Goal: Information Seeking & Learning: Learn about a topic

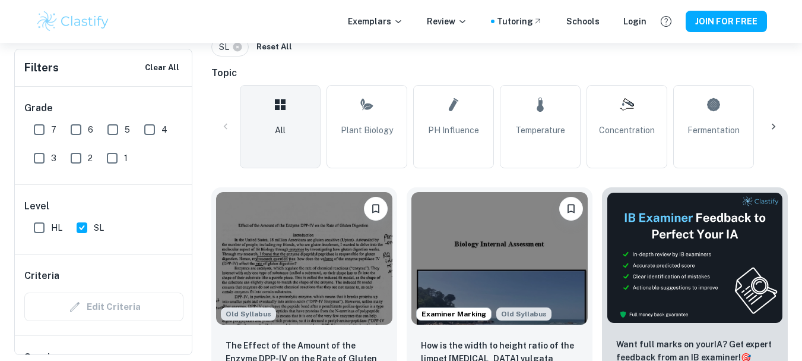
scroll to position [275, 0]
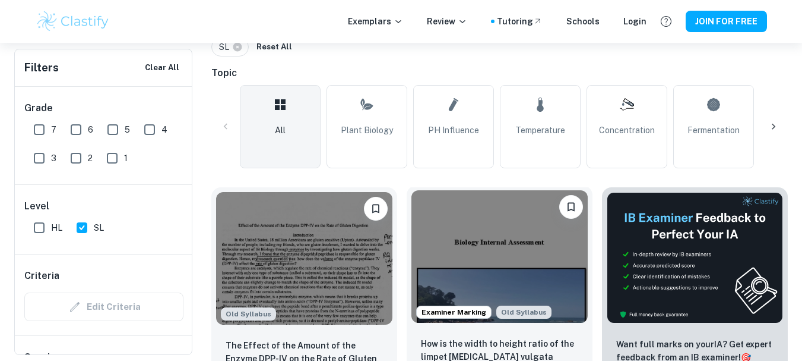
click at [488, 252] on img at bounding box center [500, 256] width 176 height 132
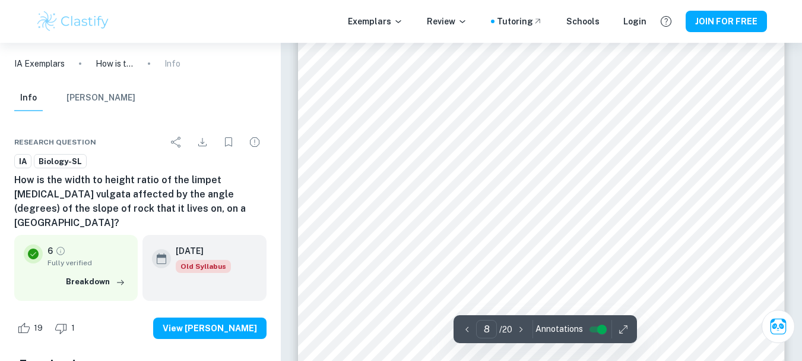
scroll to position [5586, 0]
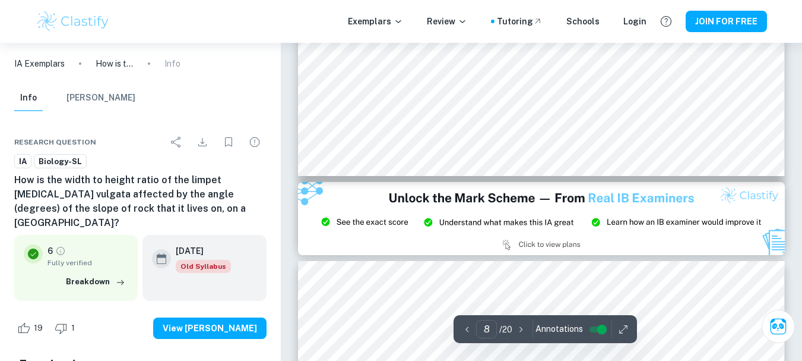
type input "9"
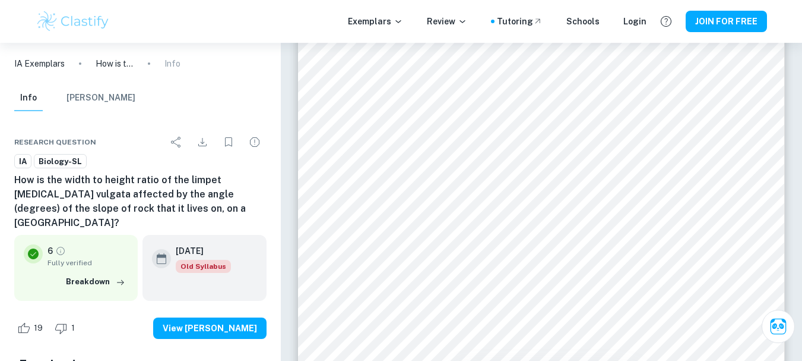
click at [472, 73] on div at bounding box center [532, 70] width 350 height 28
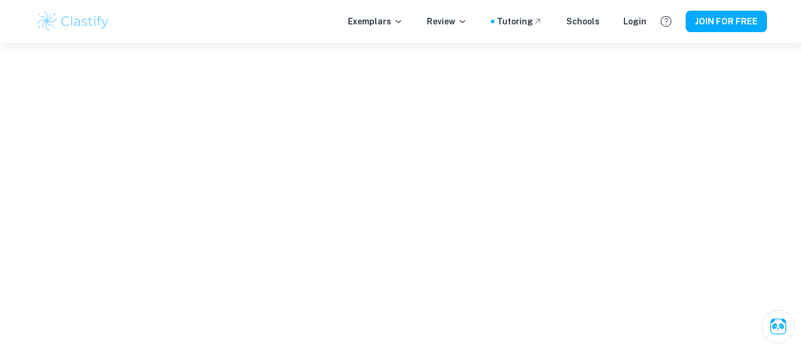
scroll to position [1066, 0]
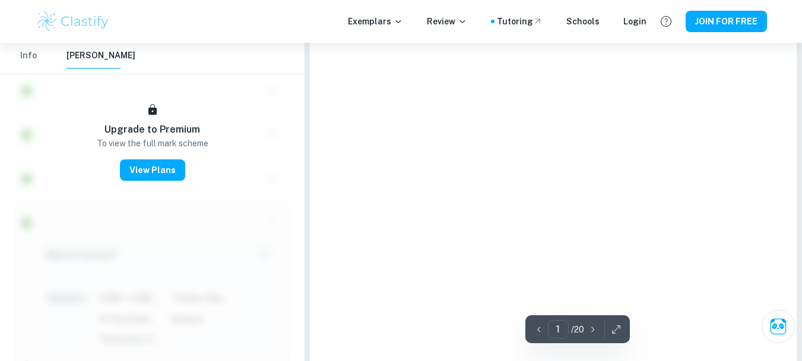
type input "9"
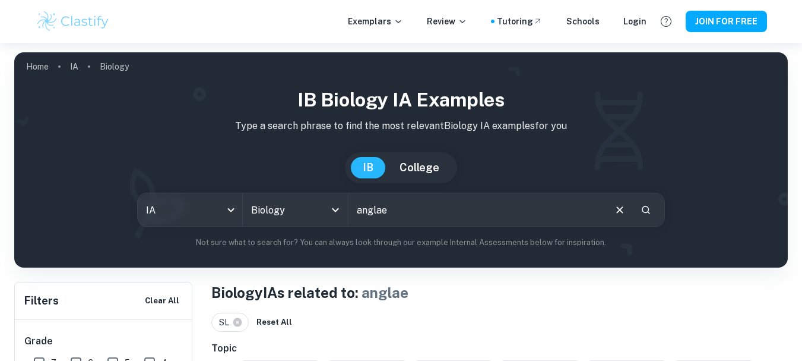
click at [557, 164] on div "[GEOGRAPHIC_DATA]" at bounding box center [401, 167] width 755 height 31
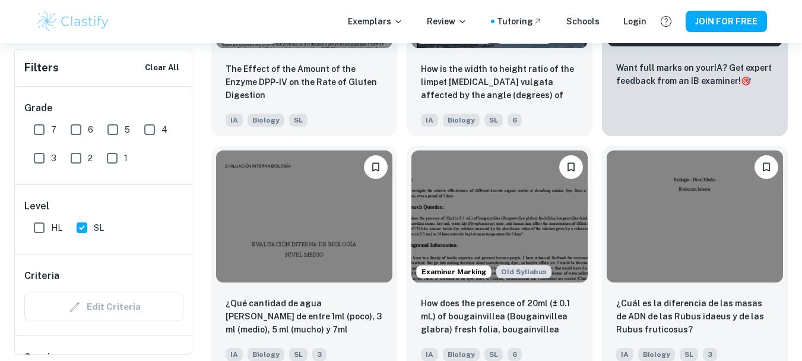
scroll to position [554, 0]
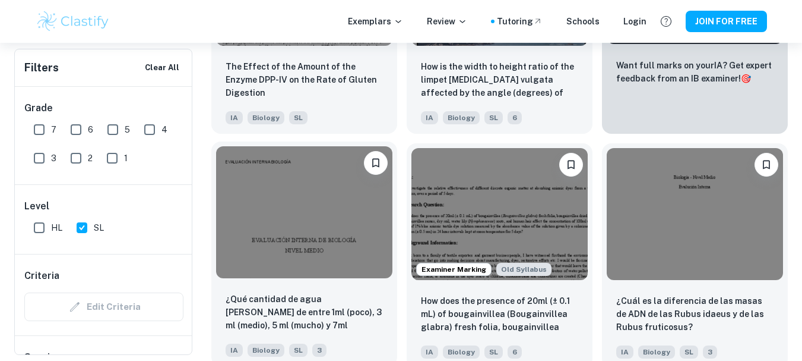
click at [311, 194] on img at bounding box center [304, 212] width 176 height 132
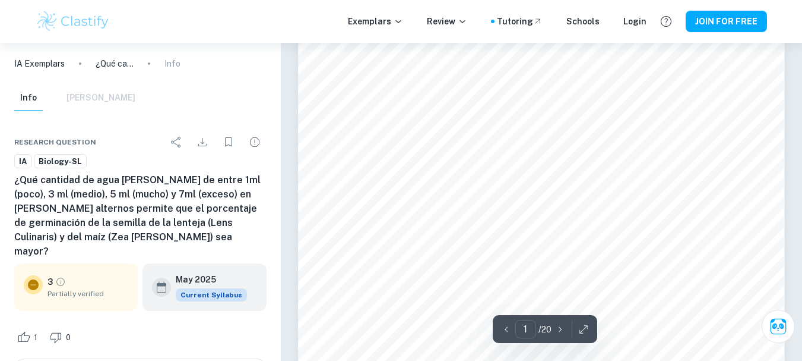
scroll to position [287, 0]
type input "2"
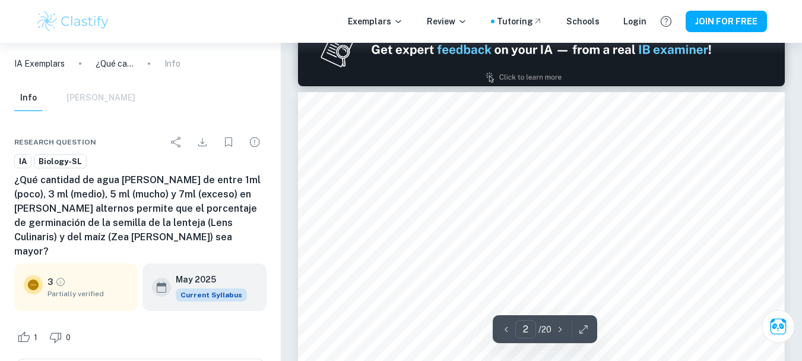
scroll to position [928, 0]
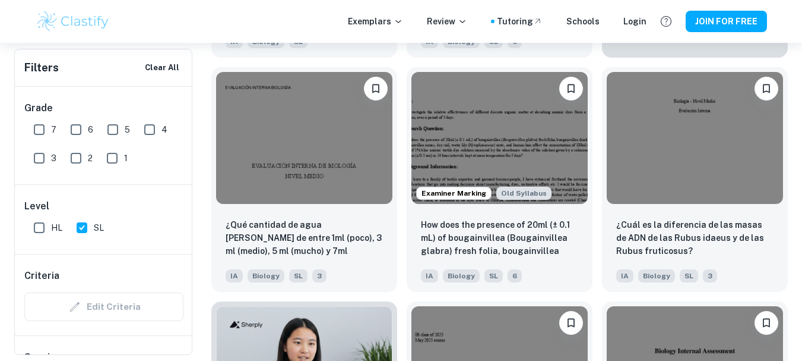
scroll to position [617, 0]
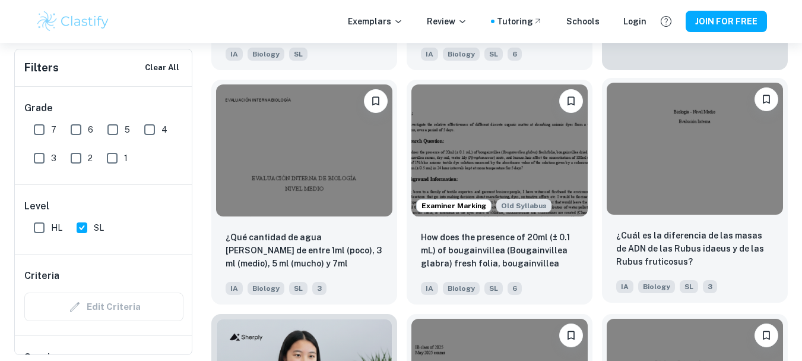
click at [730, 157] on img at bounding box center [695, 149] width 176 height 132
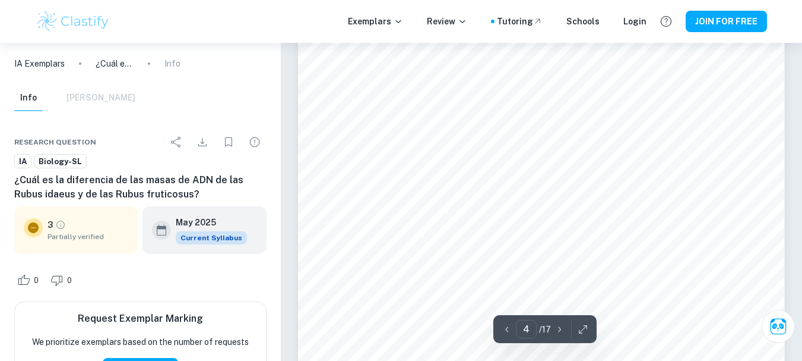
scroll to position [2281, 0]
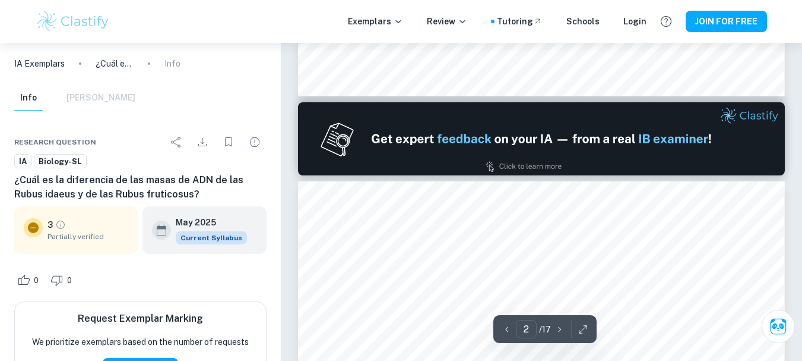
type input "1"
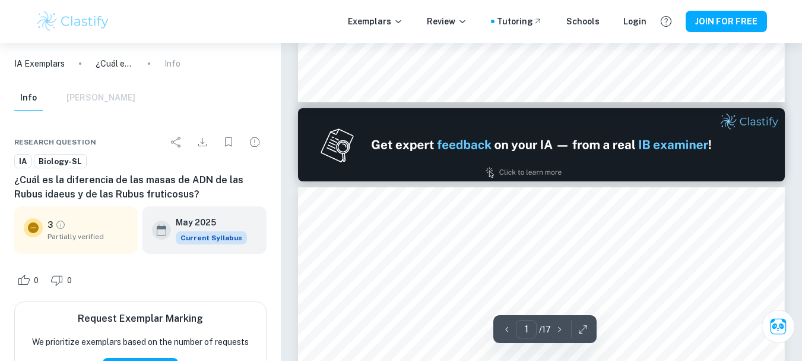
scroll to position [0, 0]
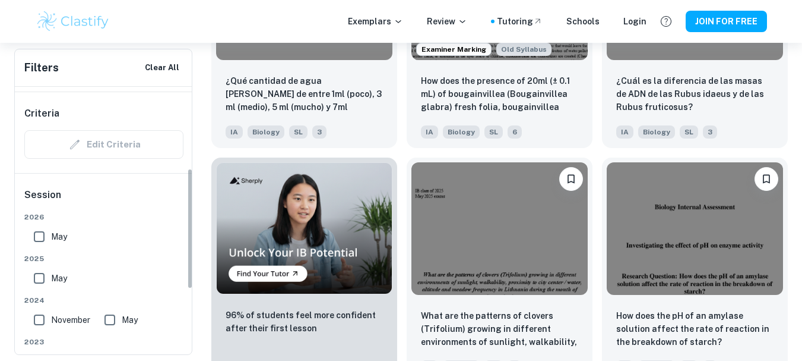
scroll to position [145, 0]
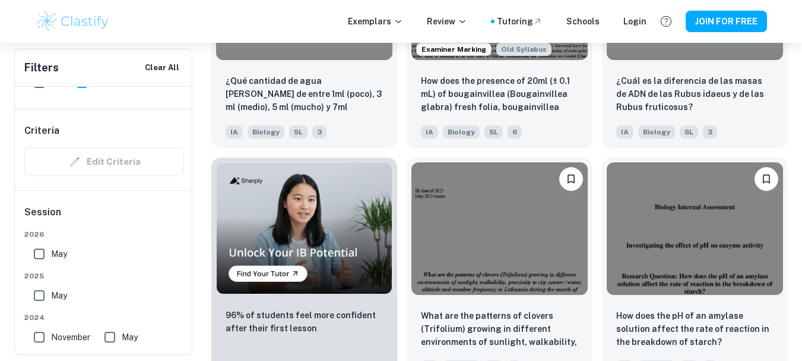
click at [43, 293] on input "May" at bounding box center [39, 295] width 24 height 24
checkbox input "true"
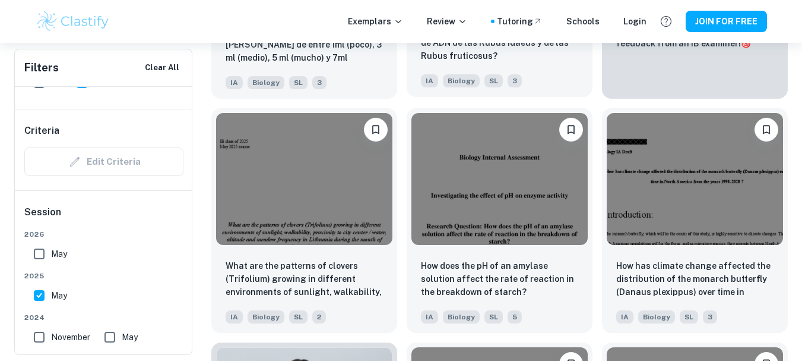
scroll to position [634, 0]
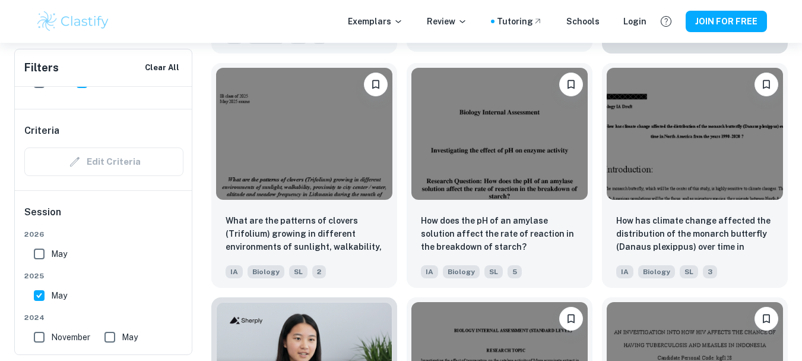
click at [521, 118] on img at bounding box center [500, 134] width 176 height 132
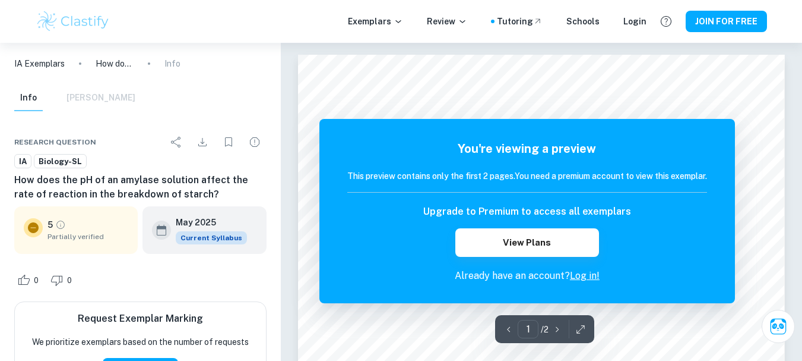
scroll to position [75, 0]
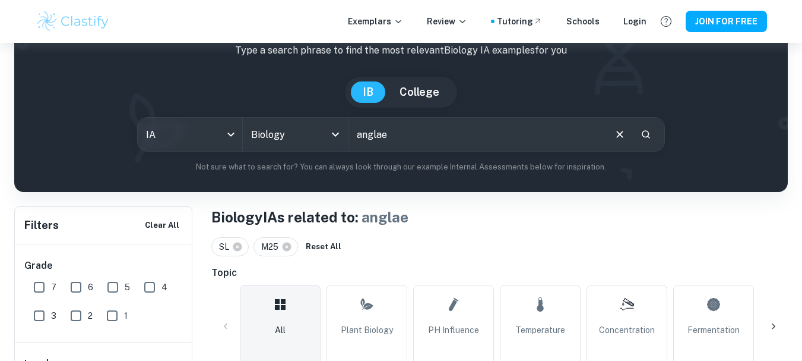
scroll to position [634, 0]
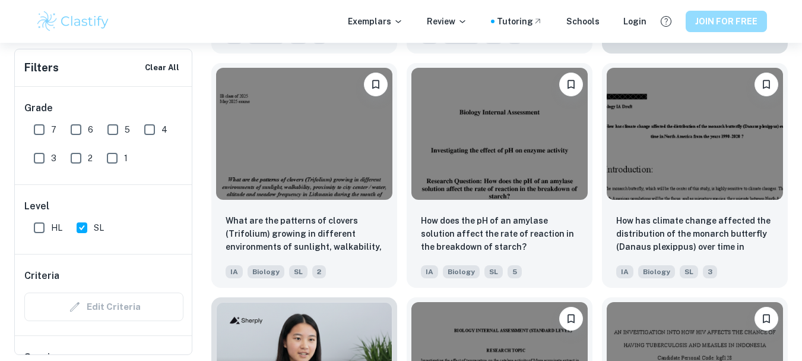
click at [731, 13] on button "JOIN FOR FREE" at bounding box center [726, 21] width 81 height 21
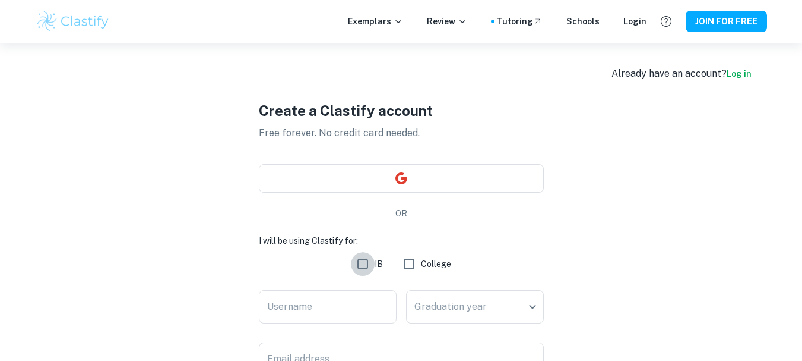
click at [365, 264] on input "IB" at bounding box center [363, 264] width 24 height 24
checkbox input "true"
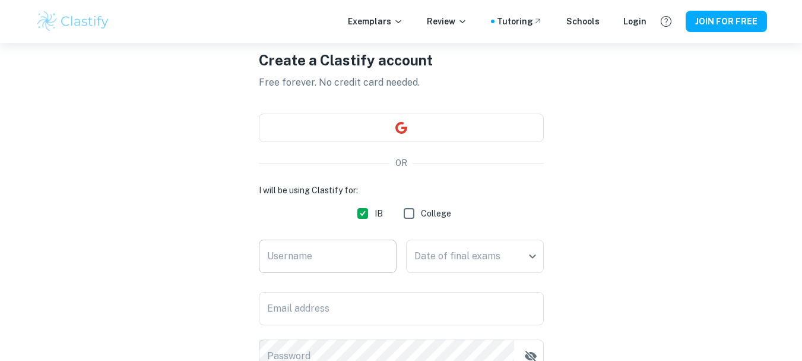
scroll to position [71, 0]
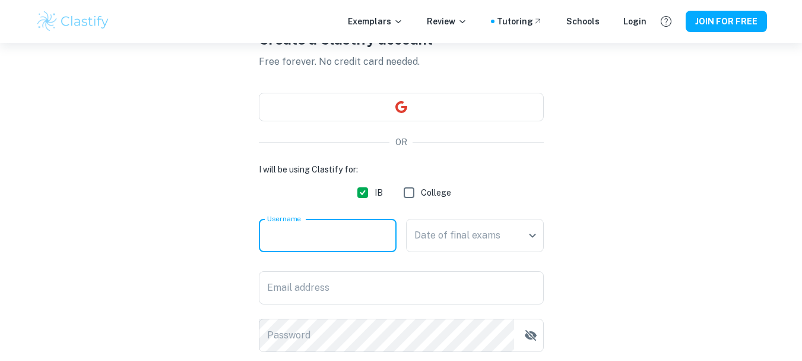
click at [348, 247] on input "Username" at bounding box center [328, 235] width 138 height 33
type input "a"
type input "[PERSON_NAME]"
click at [453, 233] on body "We value your privacy We use cookies to enhance your browsing experience, serve…" at bounding box center [401, 151] width 802 height 361
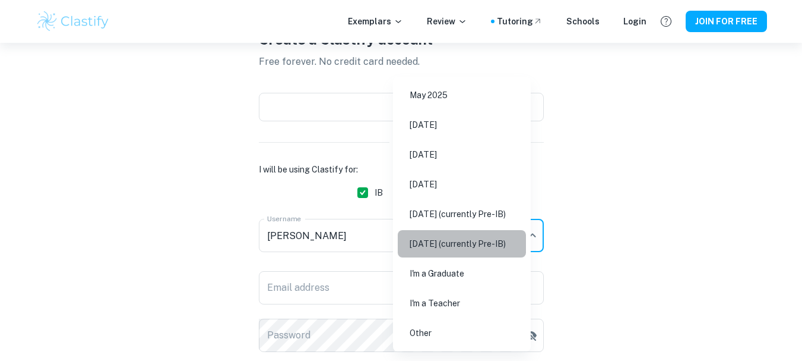
click at [469, 238] on li "[DATE] (currently Pre-IB)" at bounding box center [462, 243] width 128 height 27
type input "N27"
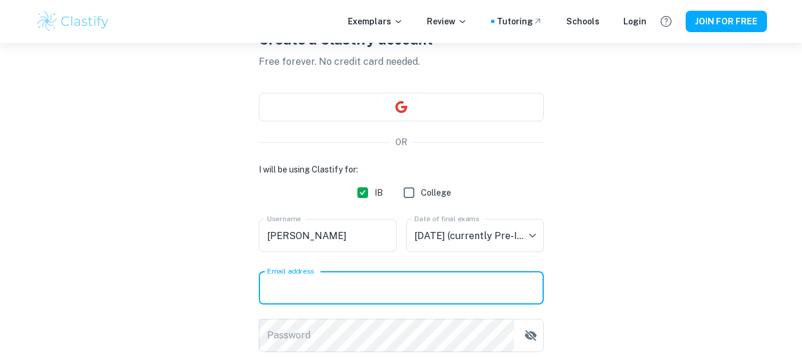
click at [352, 283] on input "Email address" at bounding box center [401, 287] width 285 height 33
type input "[EMAIL_ADDRESS][DOMAIN_NAME]"
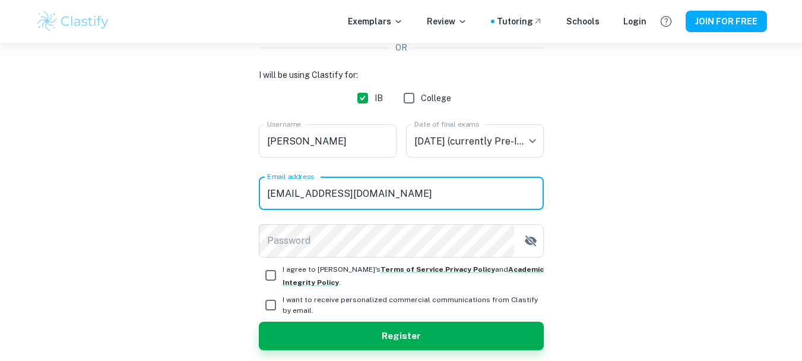
scroll to position [166, 0]
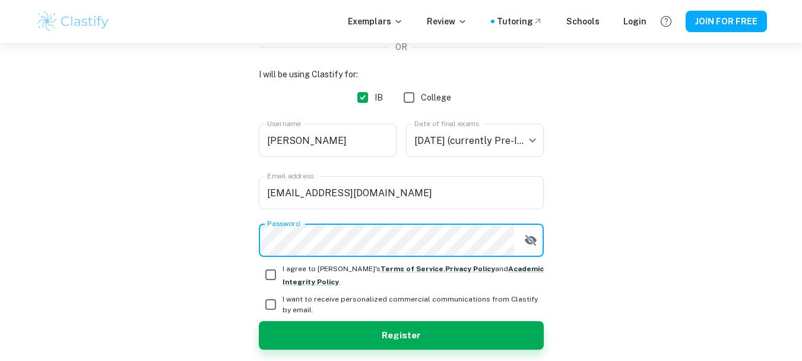
click at [271, 271] on input "I agree to [PERSON_NAME]'s Terms of Service , Privacy Policy and Academic Integ…" at bounding box center [271, 275] width 24 height 24
checkbox input "true"
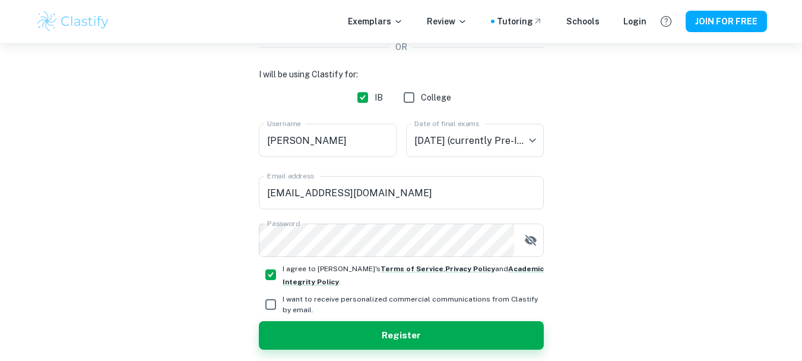
click at [270, 307] on input "I want to receive personalized commercial communications from Clastify by email." at bounding box center [271, 304] width 24 height 24
checkbox input "true"
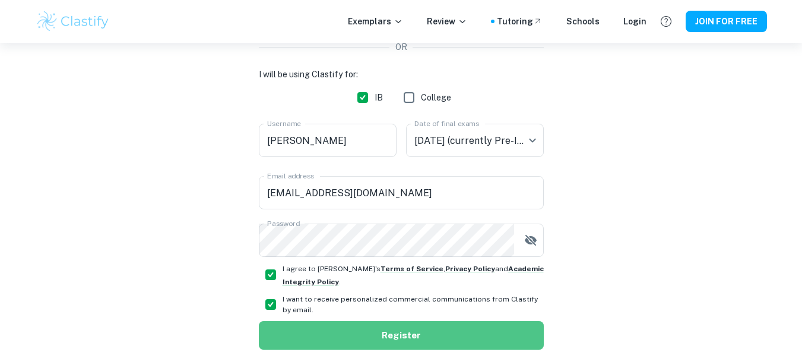
click at [344, 326] on button "Register" at bounding box center [401, 335] width 285 height 29
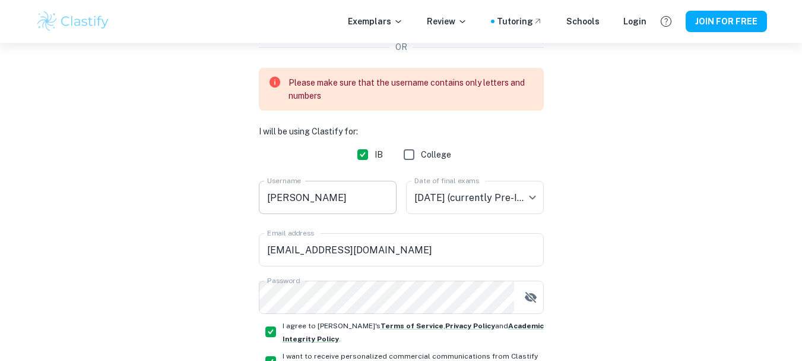
click at [347, 205] on input "[PERSON_NAME]" at bounding box center [328, 197] width 138 height 33
drag, startPoint x: 347, startPoint y: 205, endPoint x: 289, endPoint y: 193, distance: 59.4
click at [289, 193] on input "[PERSON_NAME]" at bounding box center [328, 197] width 138 height 33
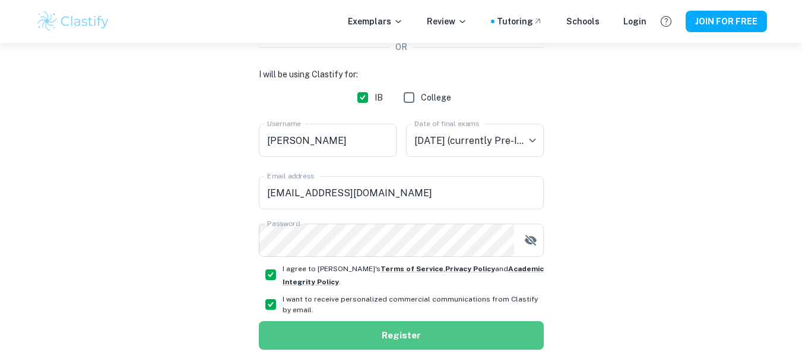
click at [296, 325] on button "Register" at bounding box center [401, 335] width 285 height 29
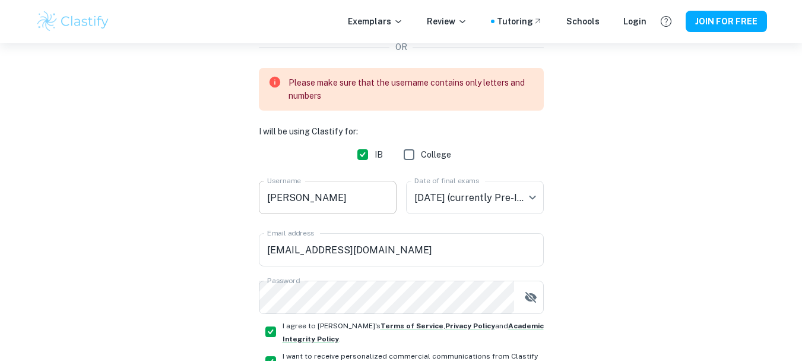
click at [310, 198] on input "[PERSON_NAME]" at bounding box center [328, 197] width 138 height 33
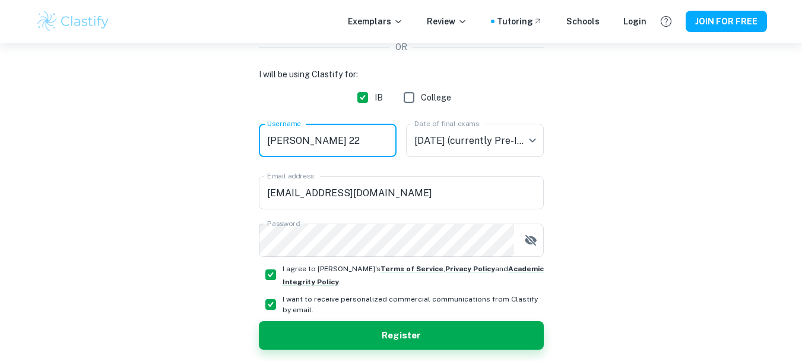
type input "[PERSON_NAME] 22"
click at [267, 282] on input "I agree to [PERSON_NAME]'s Terms of Service , Privacy Policy and Academic Integ…" at bounding box center [271, 275] width 24 height 24
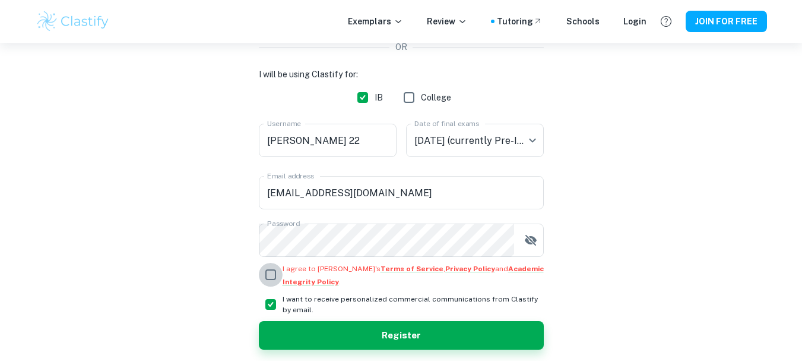
click at [267, 271] on input "I agree to [PERSON_NAME]'s Terms of Service , Privacy Policy and Academic Integ…" at bounding box center [271, 275] width 24 height 24
checkbox input "true"
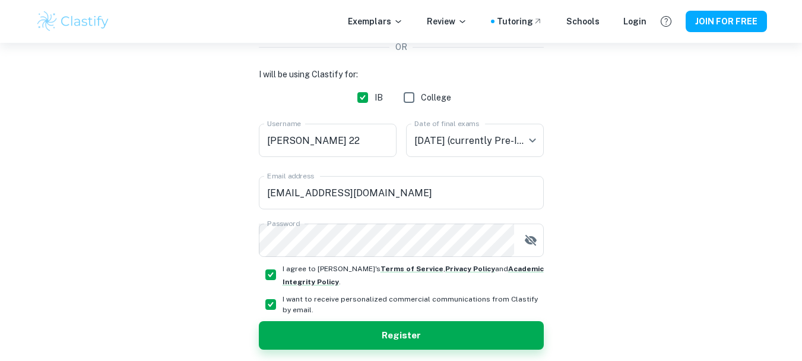
click at [299, 327] on button "Register" at bounding box center [401, 335] width 285 height 29
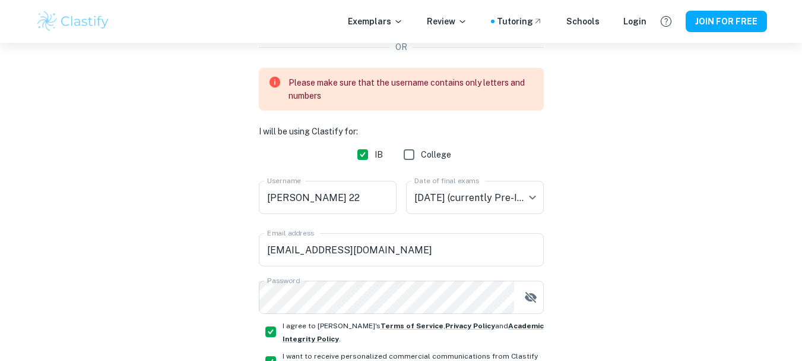
click at [300, 83] on div "Please make sure that the username contains only letters and numbers" at bounding box center [412, 89] width 246 height 36
click at [275, 80] on icon at bounding box center [274, 81] width 13 height 13
click at [308, 189] on input "[PERSON_NAME] 22" at bounding box center [328, 197] width 138 height 33
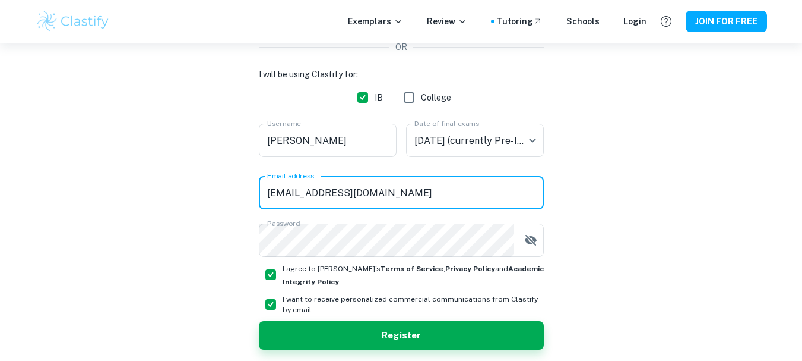
click at [383, 198] on input "[EMAIL_ADDRESS][DOMAIN_NAME]" at bounding box center [401, 192] width 285 height 33
click at [534, 245] on icon "button" at bounding box center [531, 240] width 14 height 14
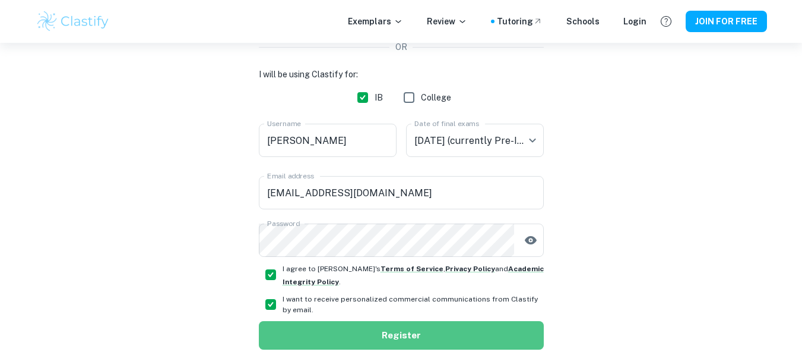
click at [338, 339] on button "Register" at bounding box center [401, 335] width 285 height 29
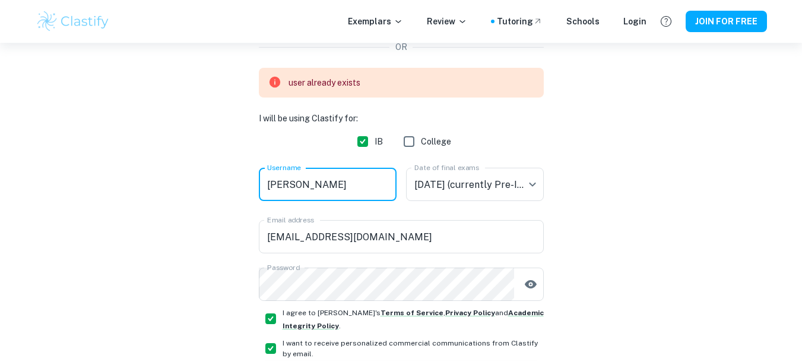
click at [336, 181] on input "[PERSON_NAME]" at bounding box center [328, 183] width 138 height 33
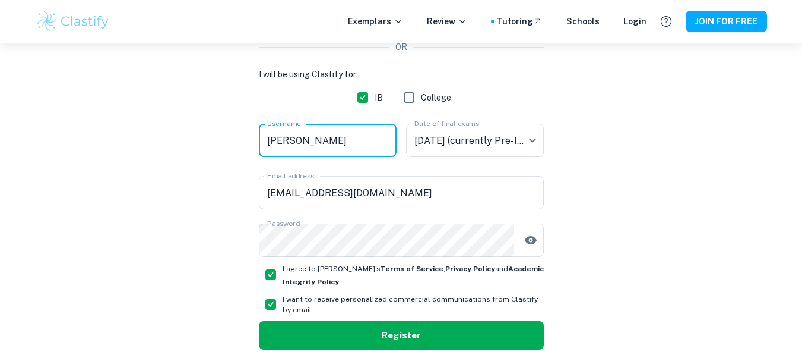
click at [358, 328] on button "Register" at bounding box center [401, 335] width 285 height 29
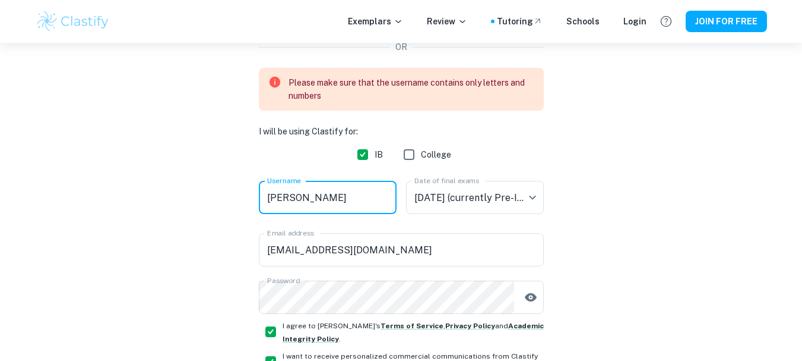
drag, startPoint x: 333, startPoint y: 200, endPoint x: 286, endPoint y: 198, distance: 47.0
click at [286, 198] on input "[PERSON_NAME]" at bounding box center [328, 197] width 138 height 33
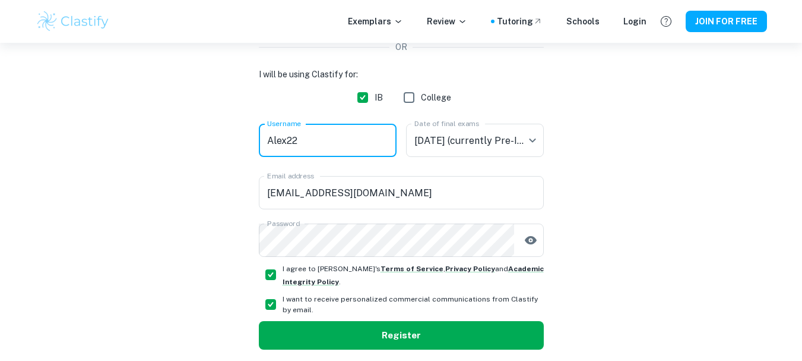
click at [302, 338] on button "Register" at bounding box center [401, 335] width 285 height 29
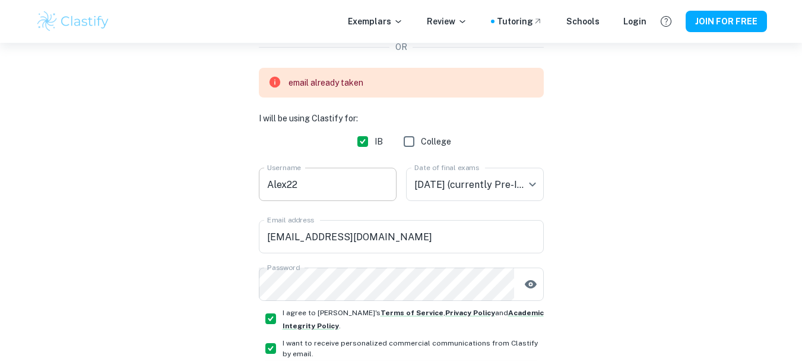
click at [302, 184] on input "Alex22" at bounding box center [328, 183] width 138 height 33
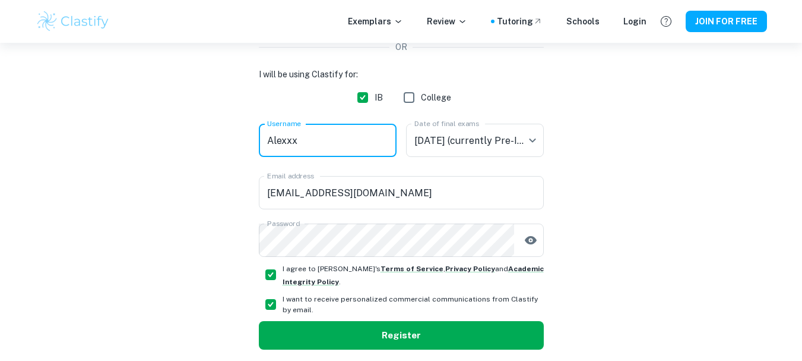
click at [285, 329] on button "Register" at bounding box center [401, 335] width 285 height 29
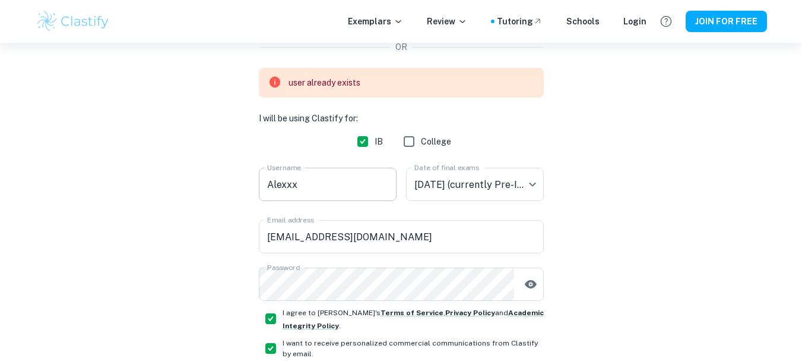
click at [333, 187] on input "Alexxx" at bounding box center [328, 183] width 138 height 33
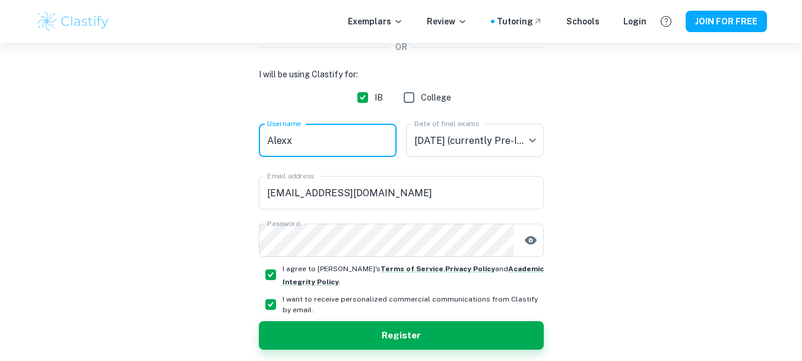
click at [266, 337] on button "Register" at bounding box center [401, 335] width 285 height 29
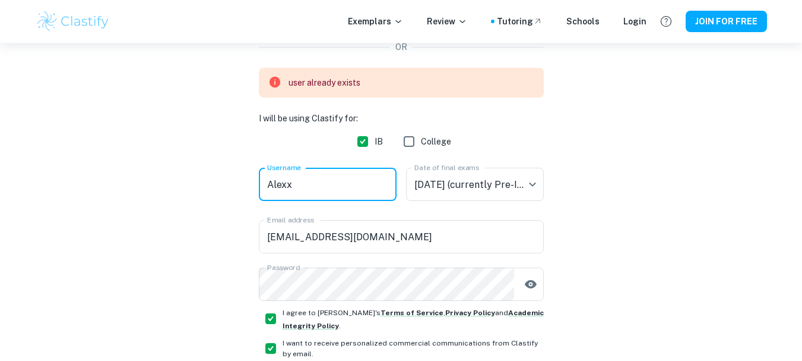
click at [301, 181] on input "Alexx" at bounding box center [328, 183] width 138 height 33
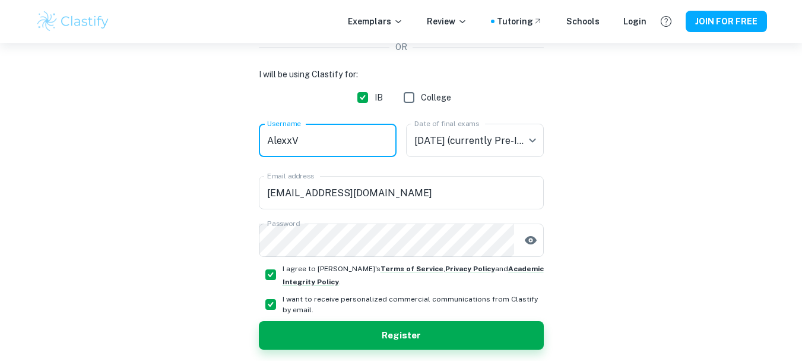
type input "AlexxV"
click at [294, 329] on button "Register" at bounding box center [401, 335] width 285 height 29
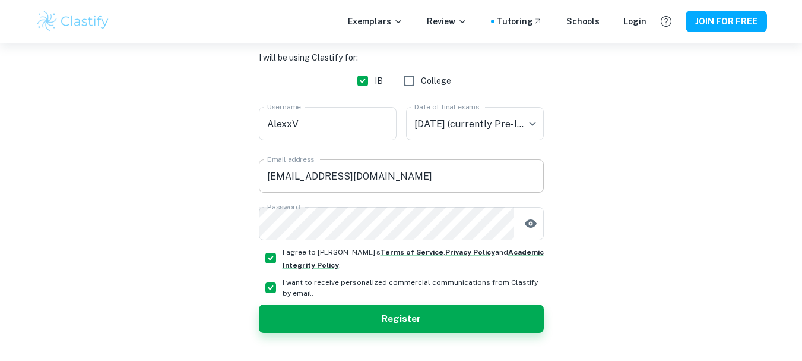
scroll to position [233, 0]
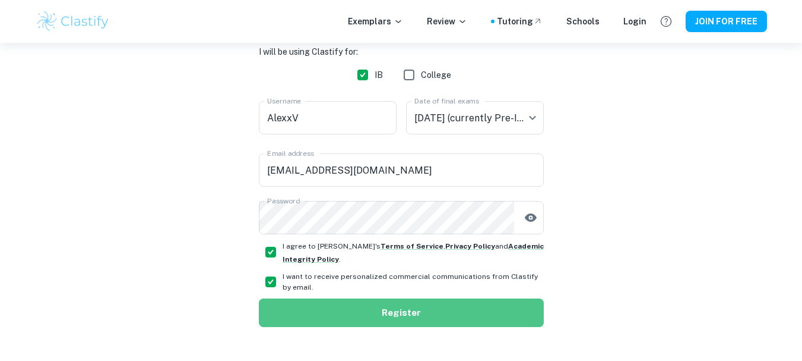
click at [354, 311] on button "Register" at bounding box center [401, 312] width 285 height 29
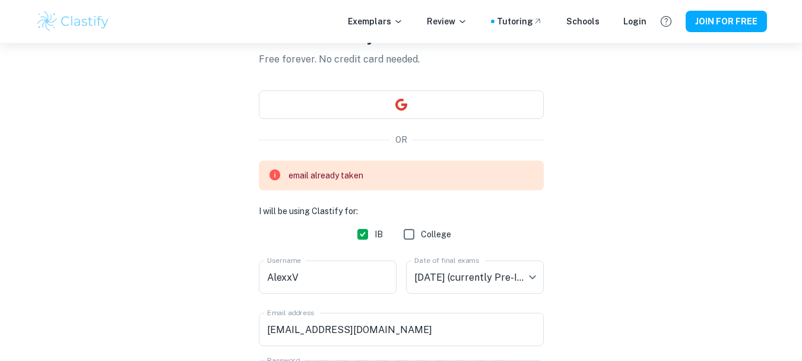
scroll to position [64, 0]
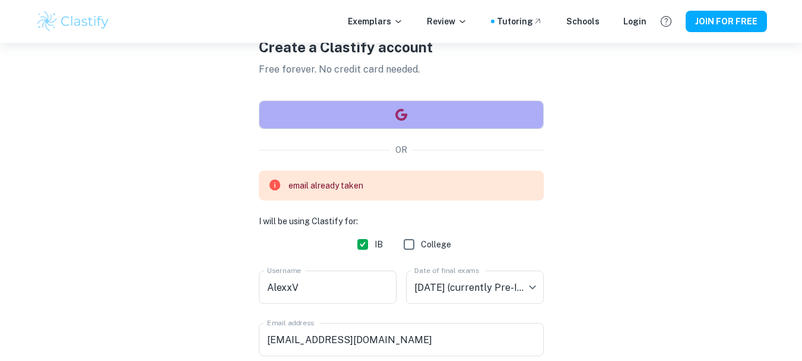
click at [425, 120] on button "button" at bounding box center [401, 114] width 285 height 29
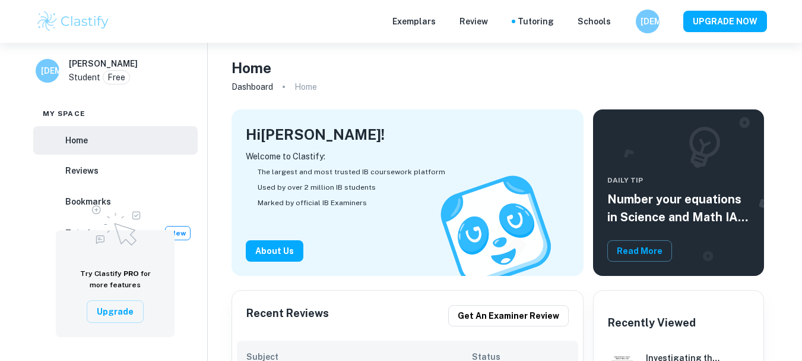
checkbox input "true"
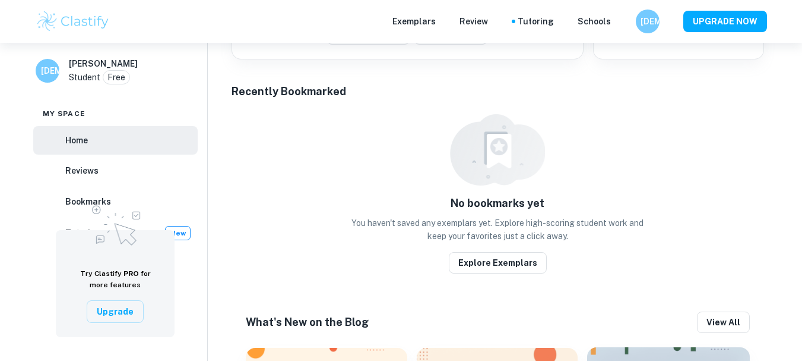
scroll to position [551, 0]
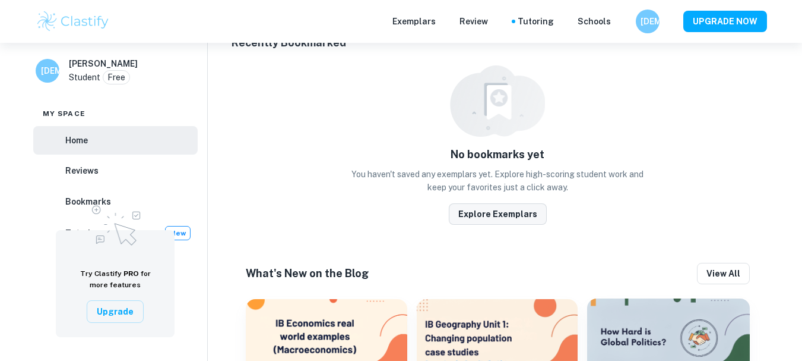
click at [500, 210] on button "Explore Exemplars" at bounding box center [498, 213] width 98 height 21
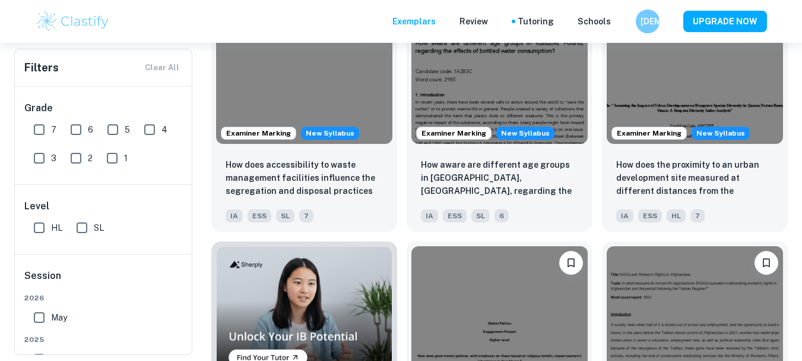
scroll to position [770, 0]
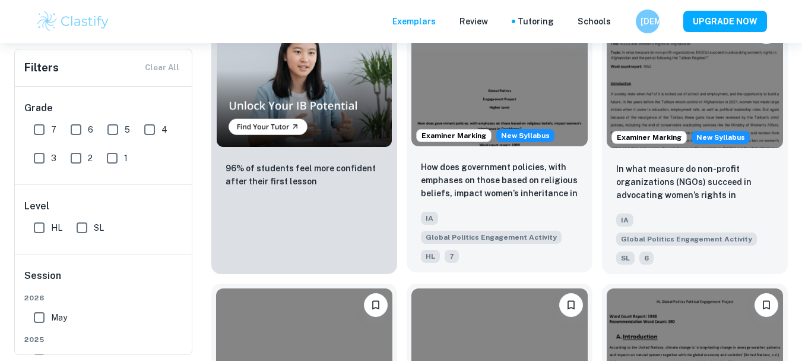
click at [565, 82] on img at bounding box center [500, 80] width 176 height 132
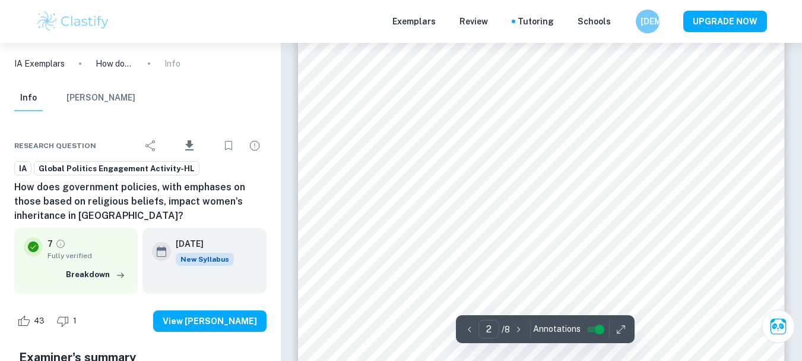
scroll to position [783, 0]
type input "1"
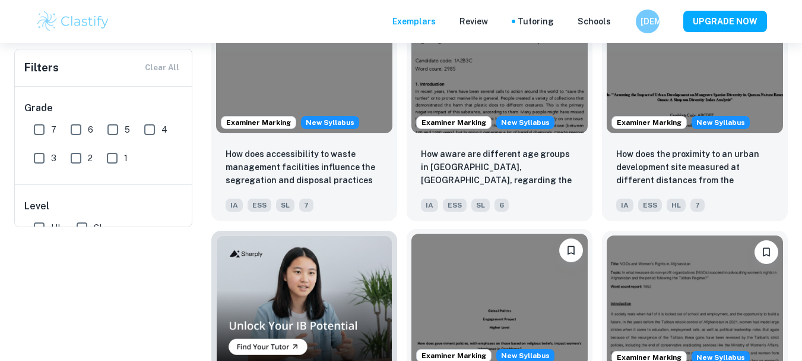
scroll to position [1, 0]
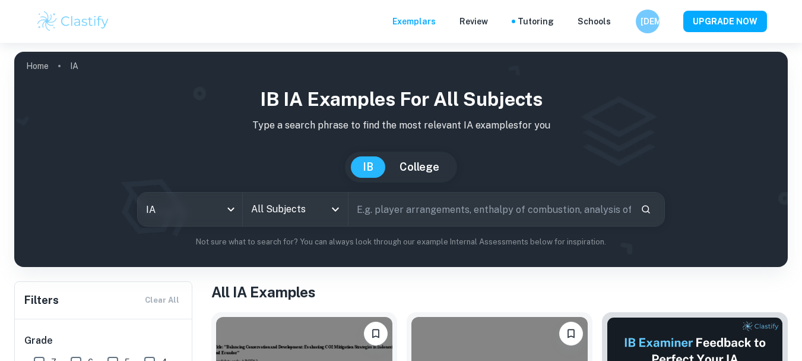
click at [333, 208] on icon "Open" at bounding box center [335, 209] width 7 height 4
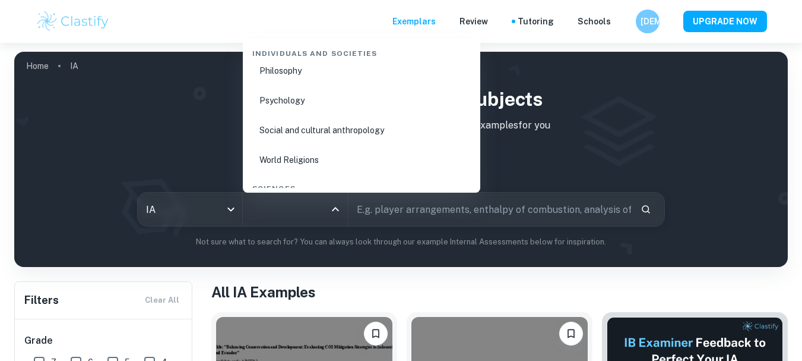
scroll to position [1809, 0]
click at [301, 127] on li "Biology" at bounding box center [362, 122] width 228 height 27
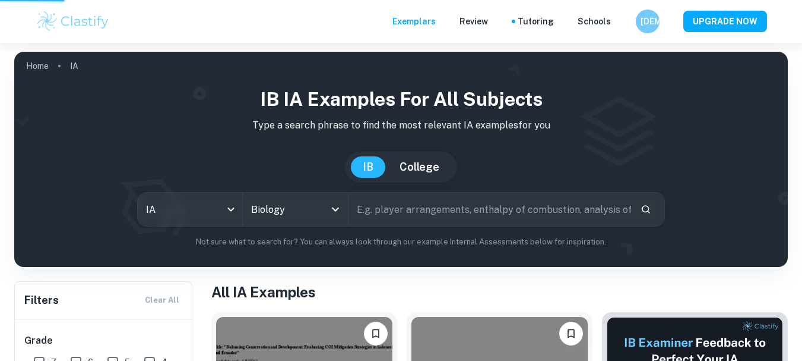
type input "Biology"
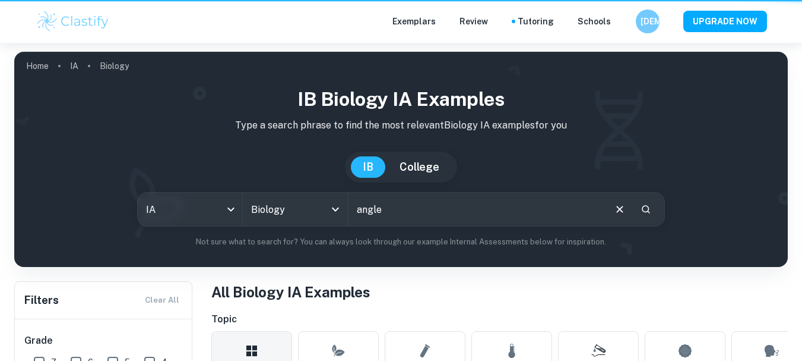
type input "angle"
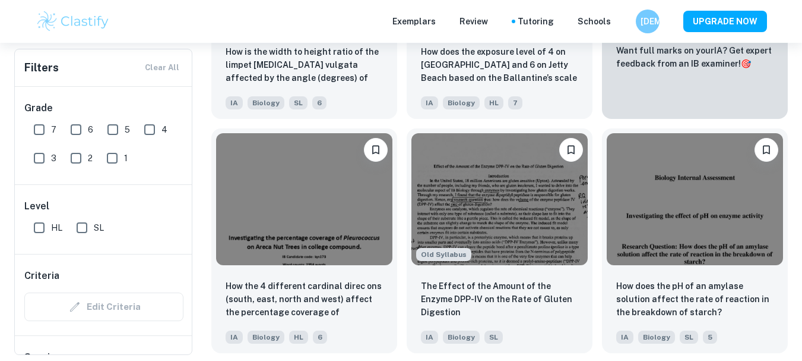
scroll to position [505, 0]
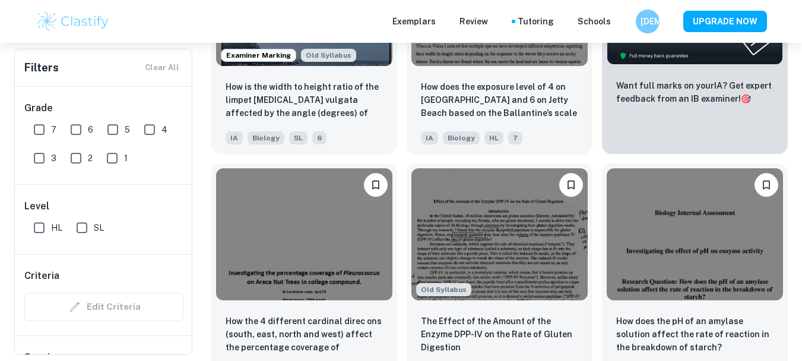
click at [90, 228] on input "SL" at bounding box center [82, 228] width 24 height 24
checkbox input "true"
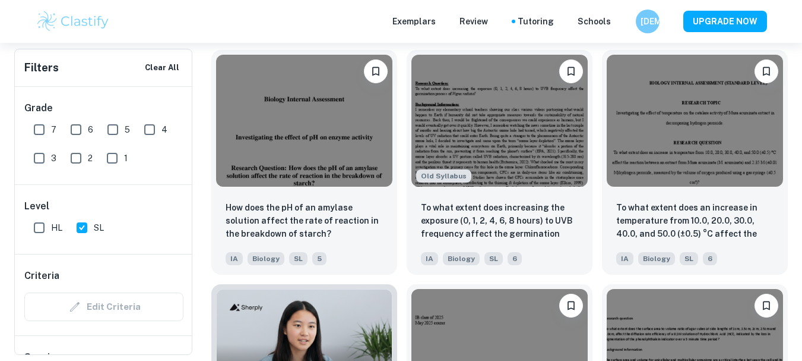
scroll to position [646, 0]
click at [337, 127] on img at bounding box center [304, 119] width 176 height 132
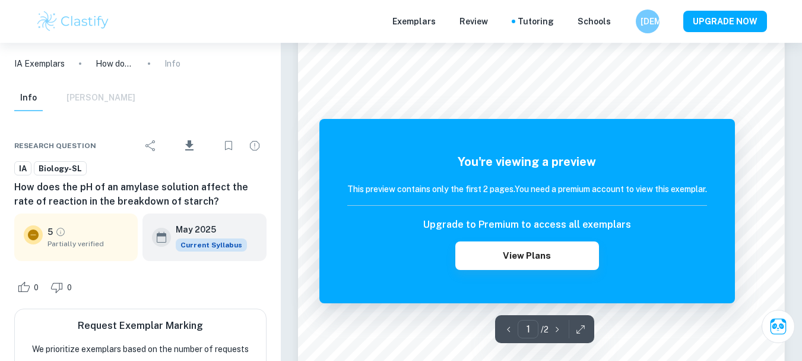
scroll to position [681, 0]
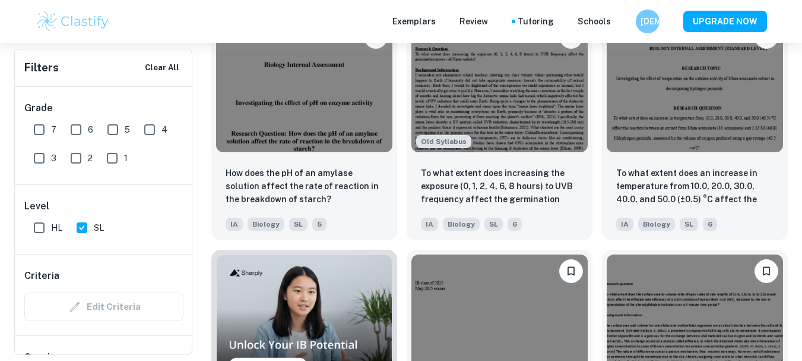
scroll to position [646, 0]
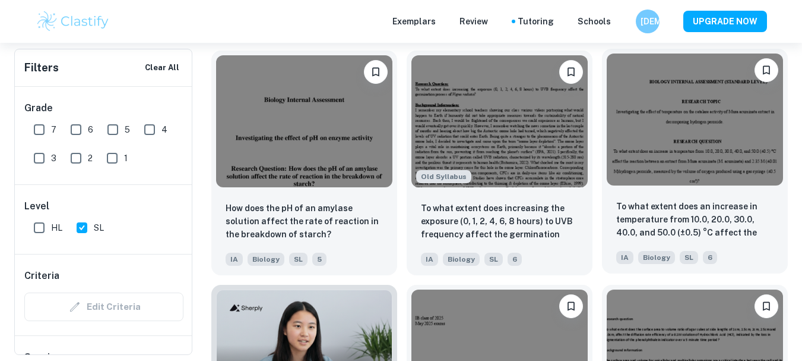
click at [631, 119] on img at bounding box center [695, 119] width 176 height 132
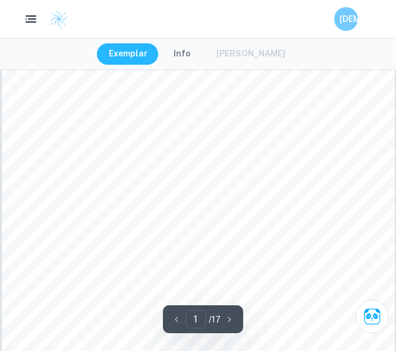
scroll to position [388, 0]
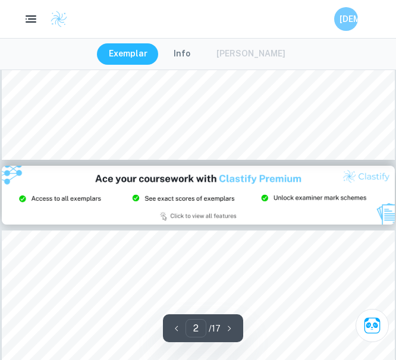
type input "3"
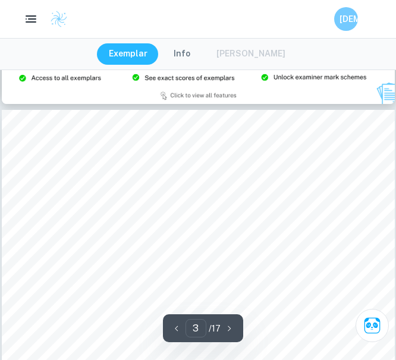
scroll to position [1317, 0]
